Goal: Obtain resource: Obtain resource

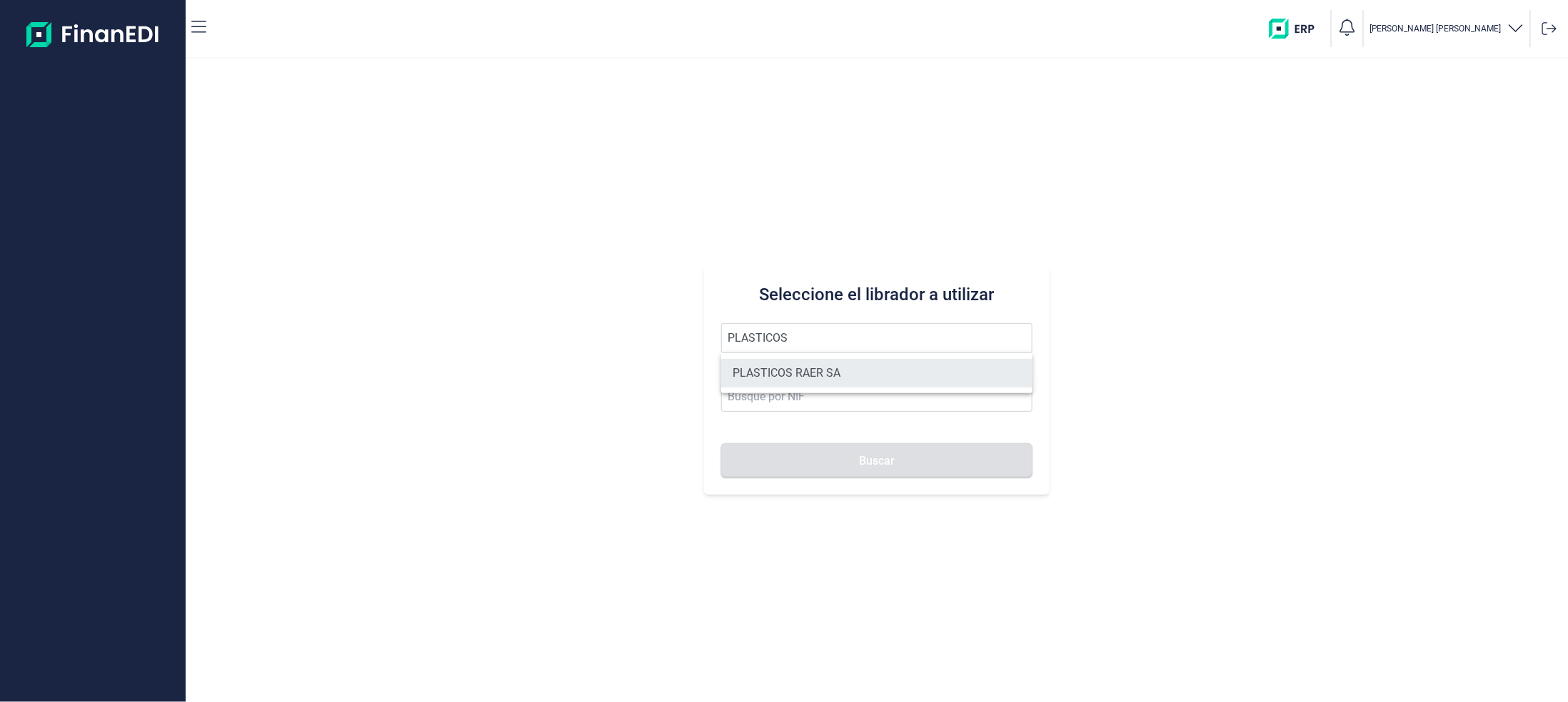
click at [824, 373] on li "PLASTICOS RAER SA" at bounding box center [876, 373] width 311 height 29
type input "PLASTICOS RAER SA"
type input "A08845729"
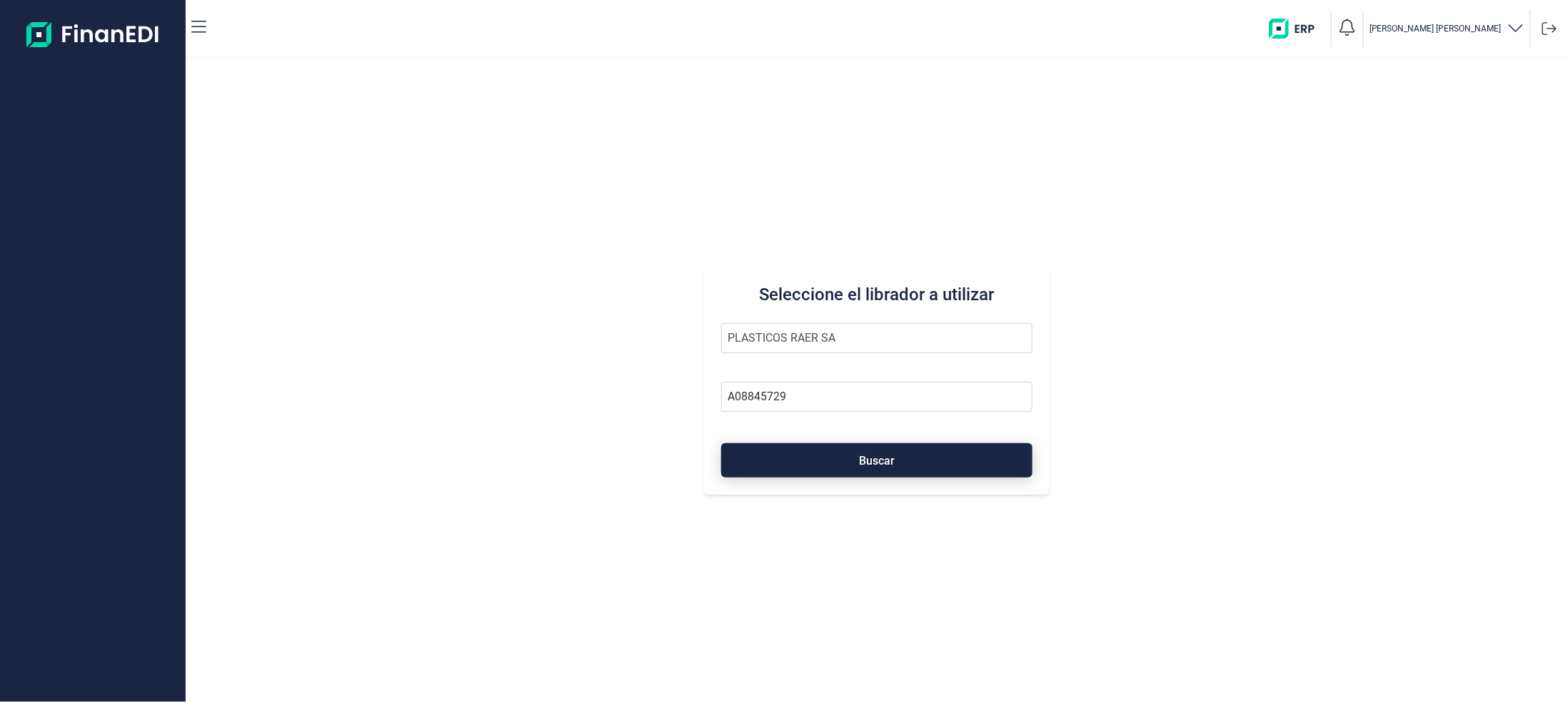
click at [797, 461] on button "Buscar" at bounding box center [876, 460] width 311 height 34
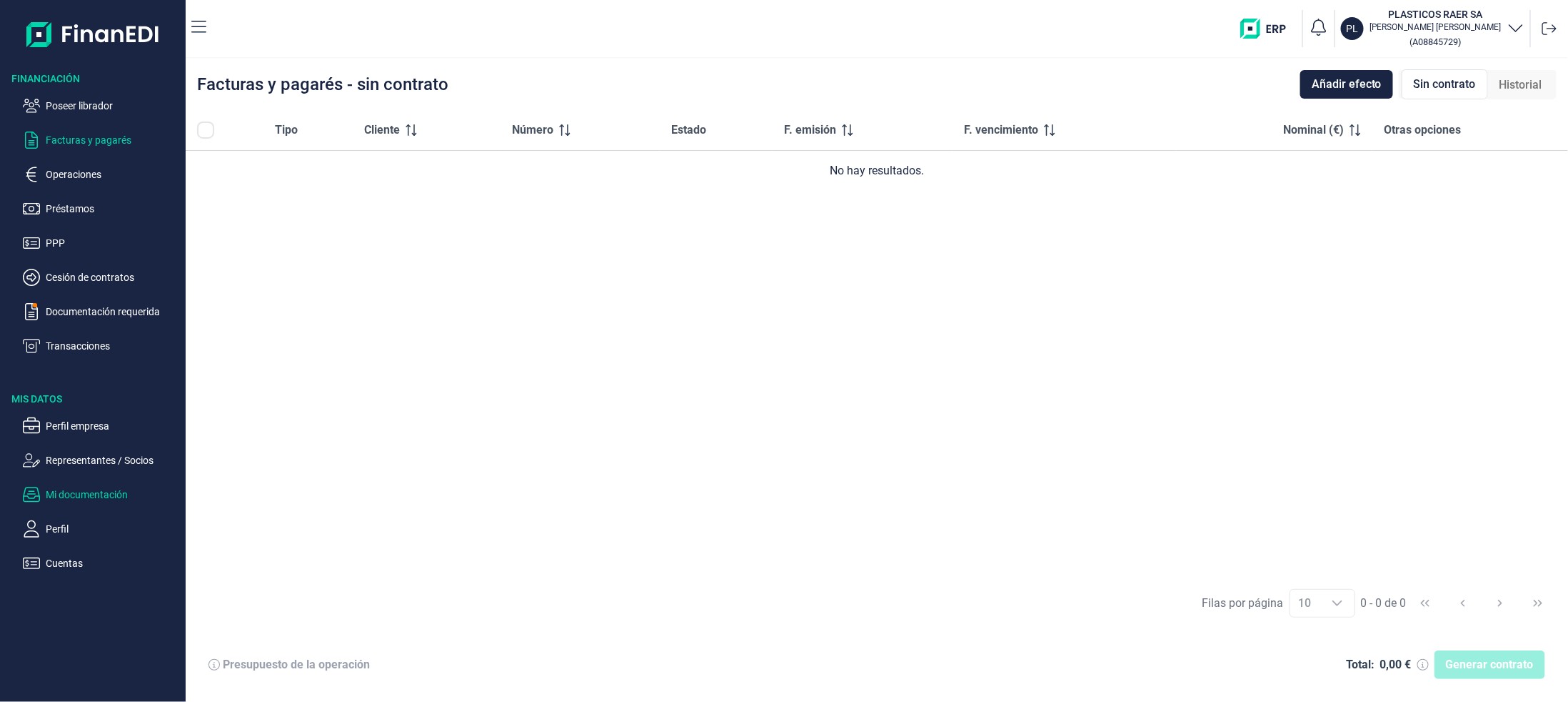
click at [82, 490] on p "Mi documentación" at bounding box center [113, 494] width 134 height 17
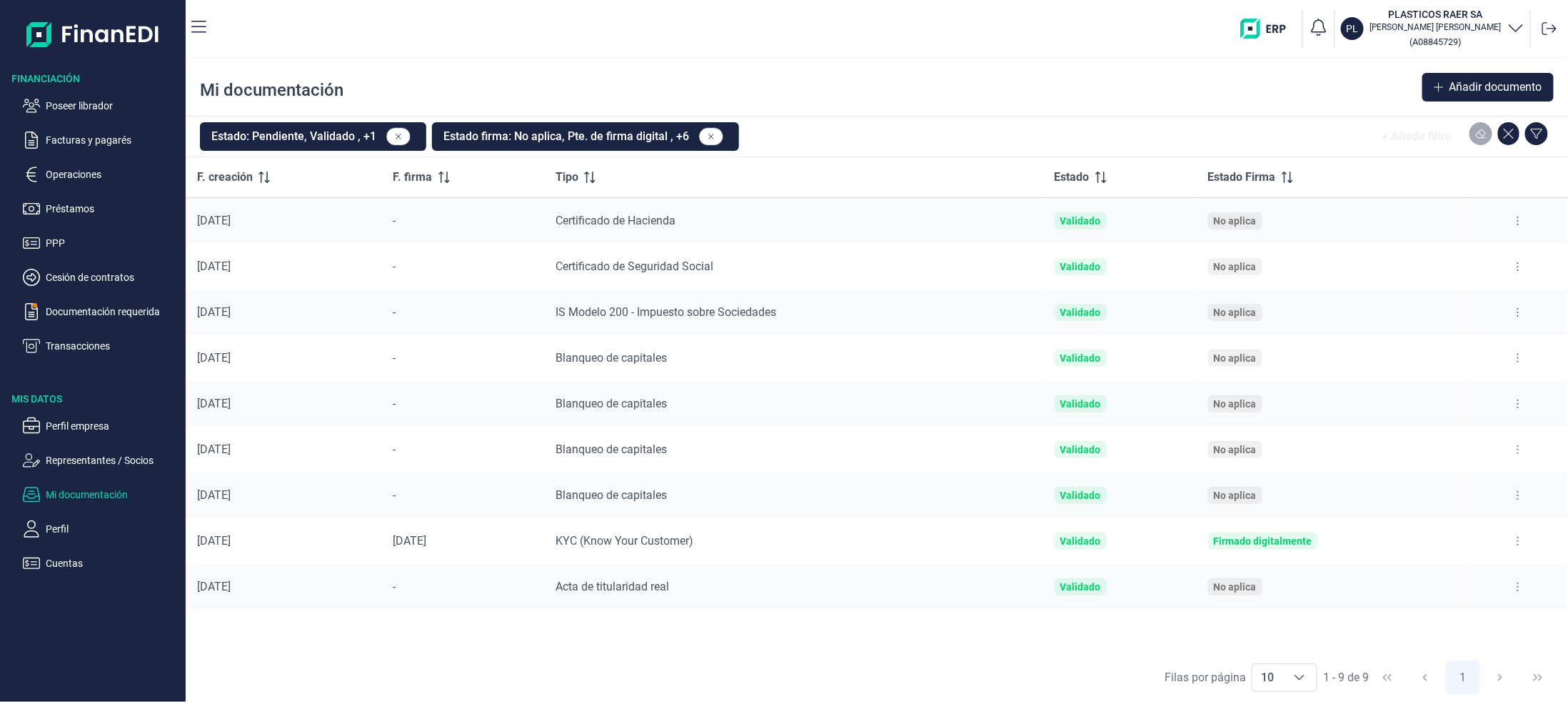
click at [1522, 318] on button at bounding box center [1518, 313] width 26 height 23
click at [1446, 346] on span "Ver documento" at bounding box center [1432, 348] width 68 height 14
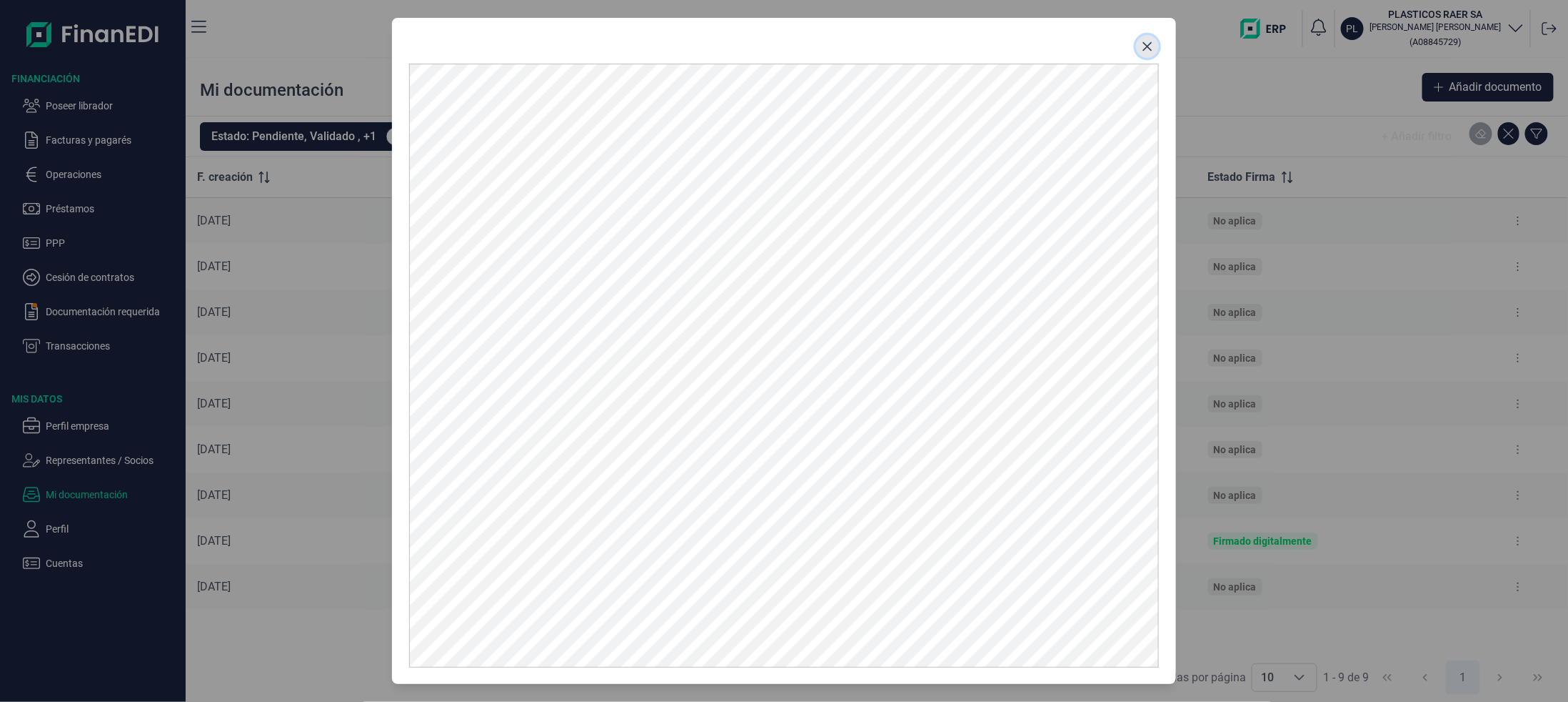
click at [1150, 48] on icon "Close" at bounding box center [1147, 46] width 12 height 12
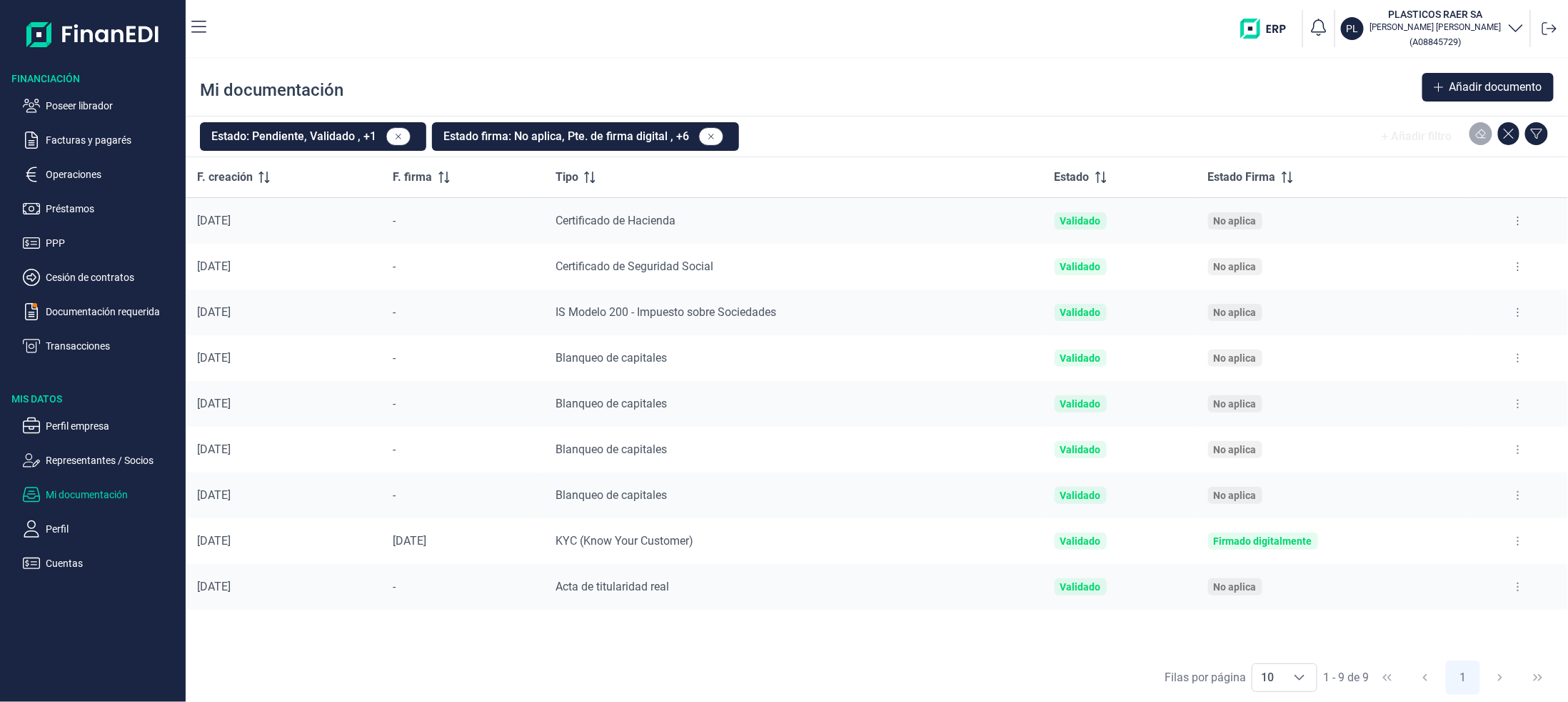
click at [1518, 219] on icon at bounding box center [1518, 221] width 3 height 12
click at [1443, 256] on span "Ver documento" at bounding box center [1432, 256] width 68 height 14
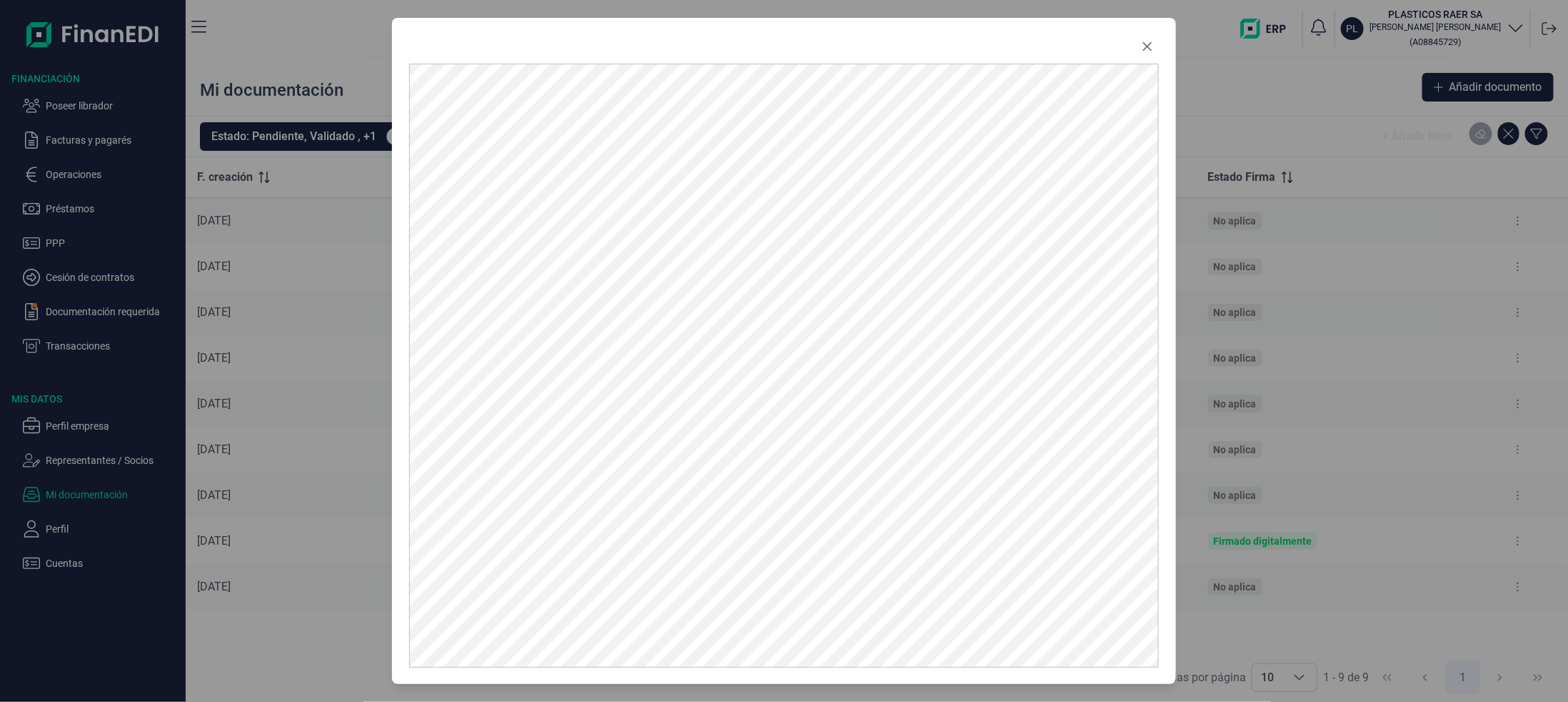
click at [1348, 365] on div at bounding box center [784, 351] width 1568 height 702
click at [1155, 53] on button "Close" at bounding box center [1148, 47] width 23 height 23
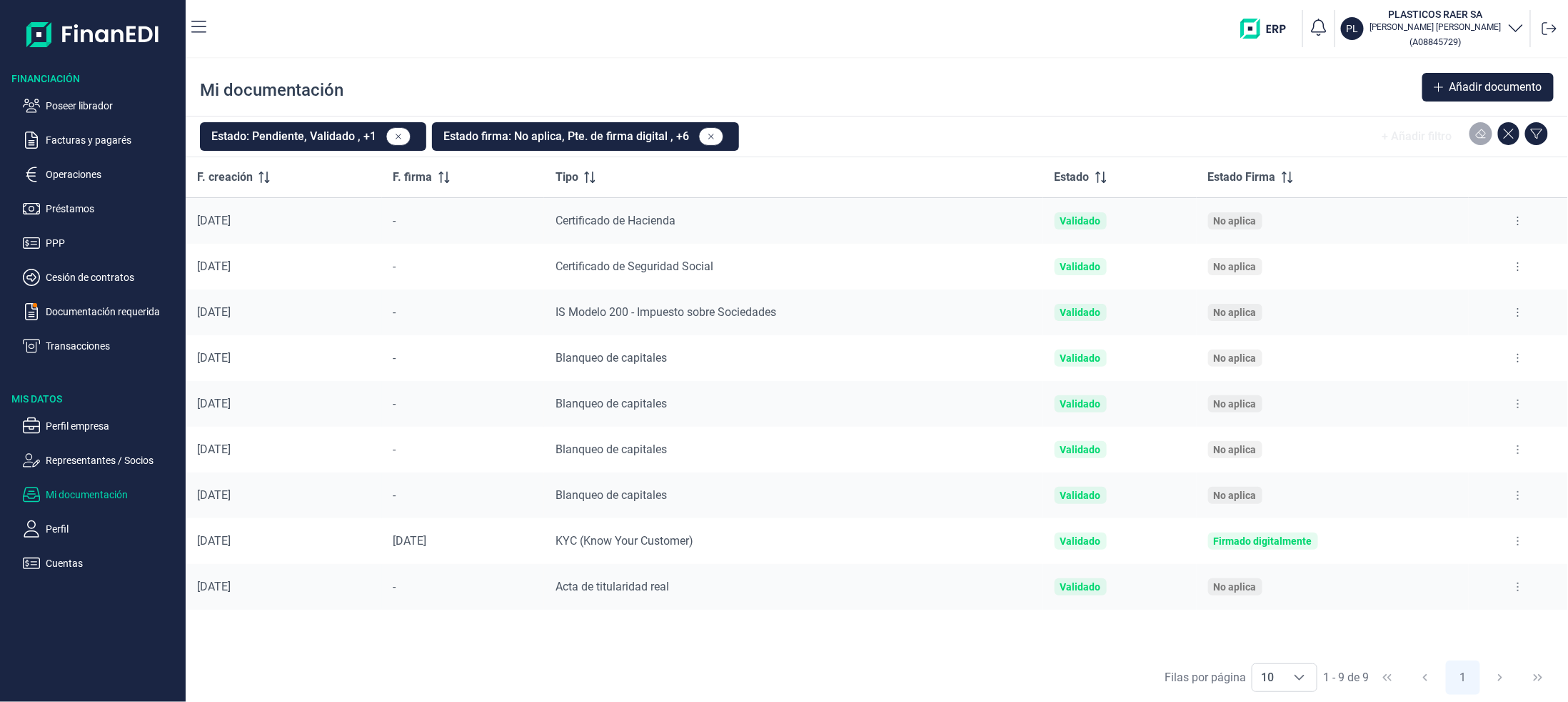
click at [1516, 264] on button at bounding box center [1518, 266] width 26 height 23
click at [1413, 301] on span "Ver documento" at bounding box center [1432, 302] width 68 height 14
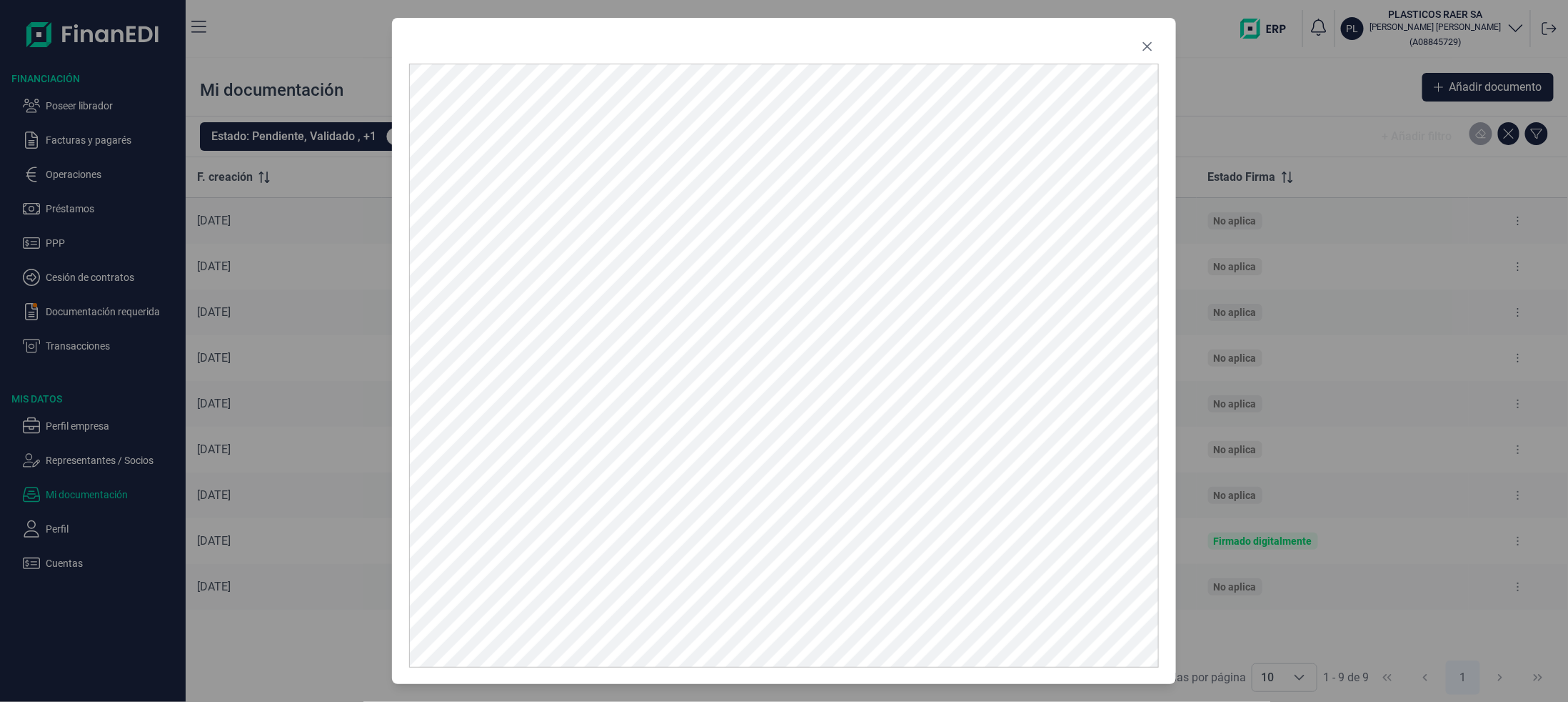
drag, startPoint x: 1406, startPoint y: 368, endPoint x: 1298, endPoint y: 269, distance: 146.5
click at [1405, 369] on div at bounding box center [784, 351] width 1568 height 702
click at [1144, 38] on button "Close" at bounding box center [1148, 47] width 23 height 23
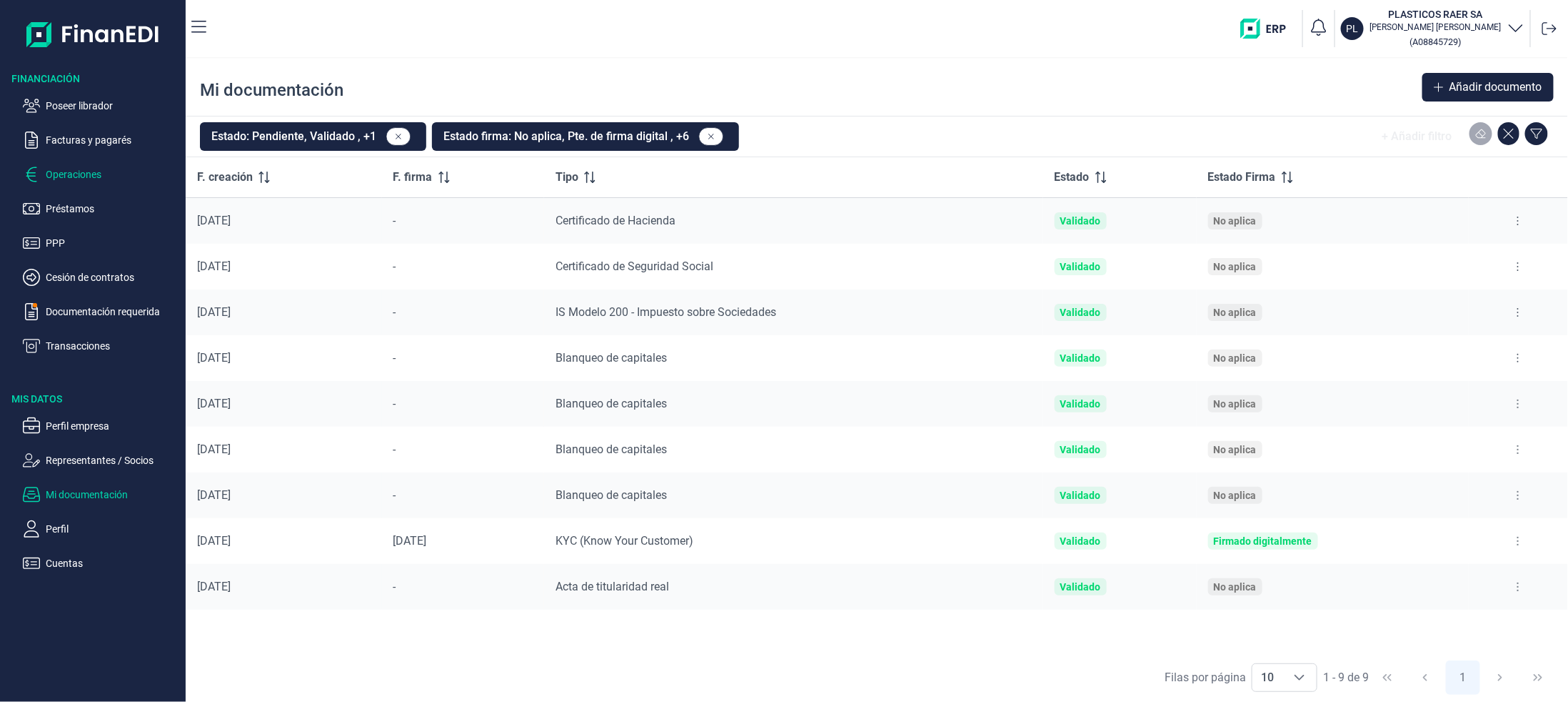
click at [69, 178] on p "Operaciones" at bounding box center [113, 174] width 134 height 17
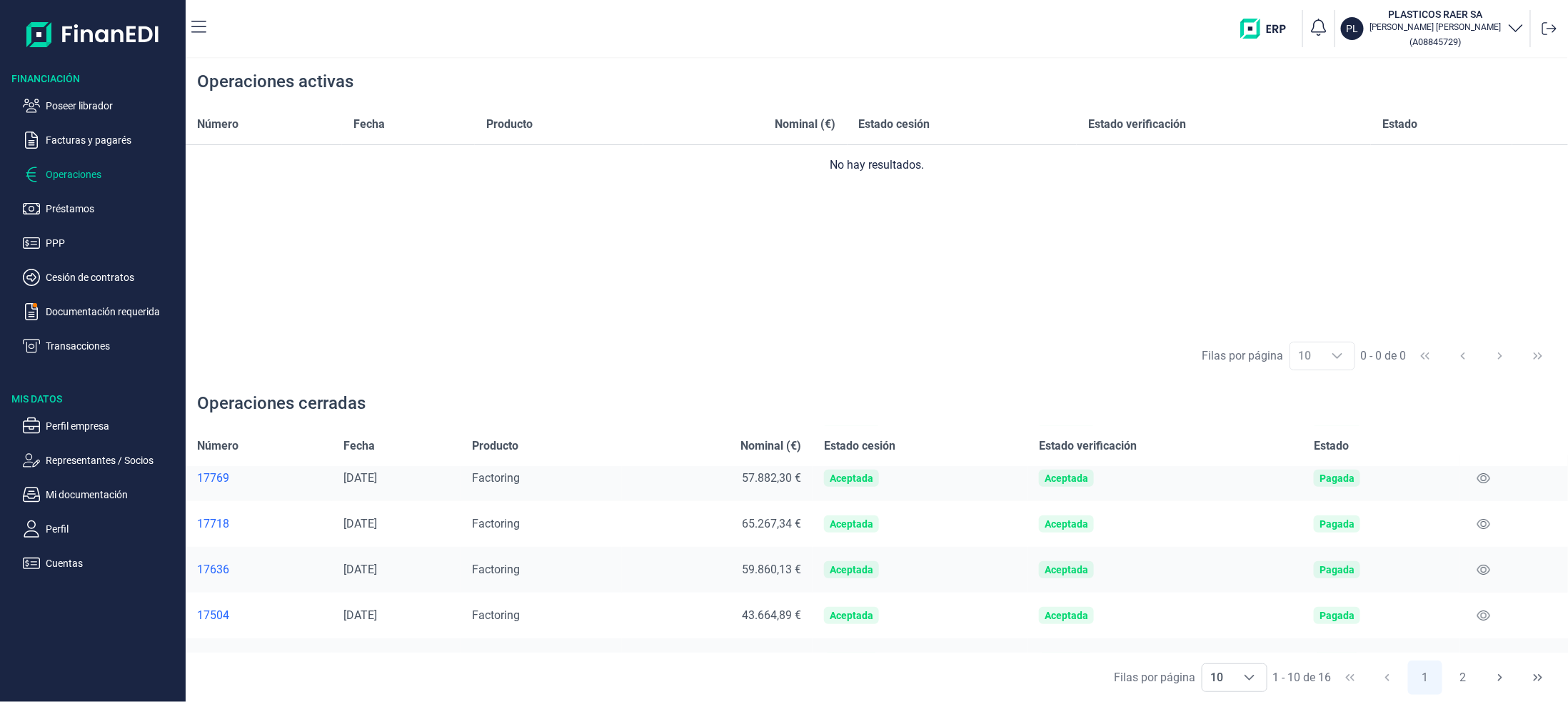
scroll to position [143, 0]
